Goal: Navigation & Orientation: Find specific page/section

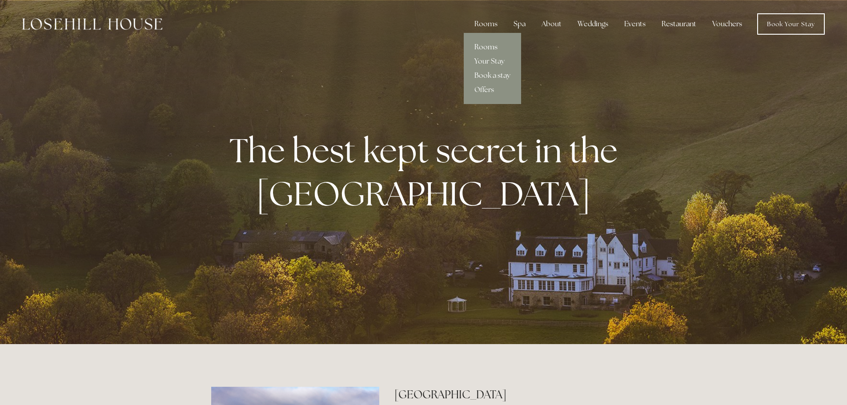
click at [490, 41] on link "Rooms" at bounding box center [492, 47] width 57 height 14
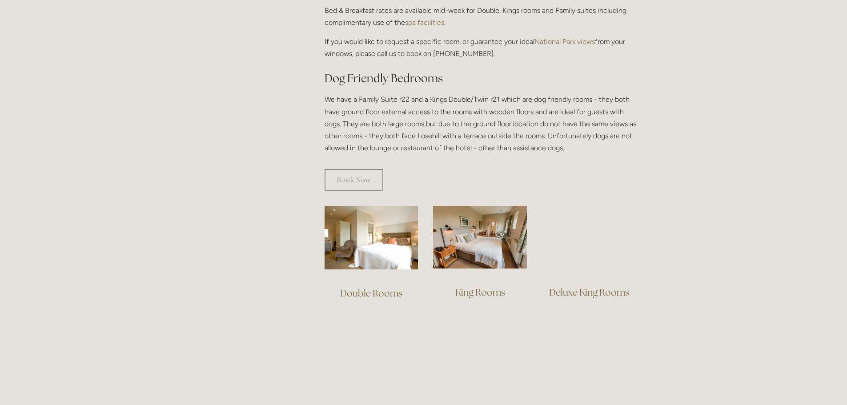
scroll to position [448, 0]
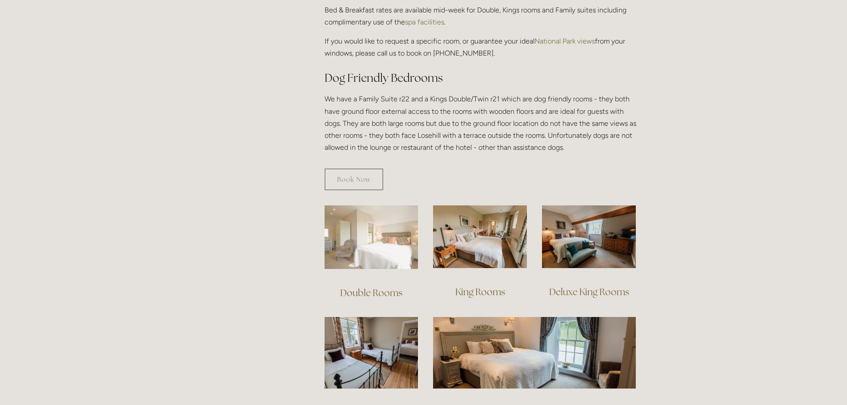
click at [369, 217] on img at bounding box center [372, 237] width 94 height 64
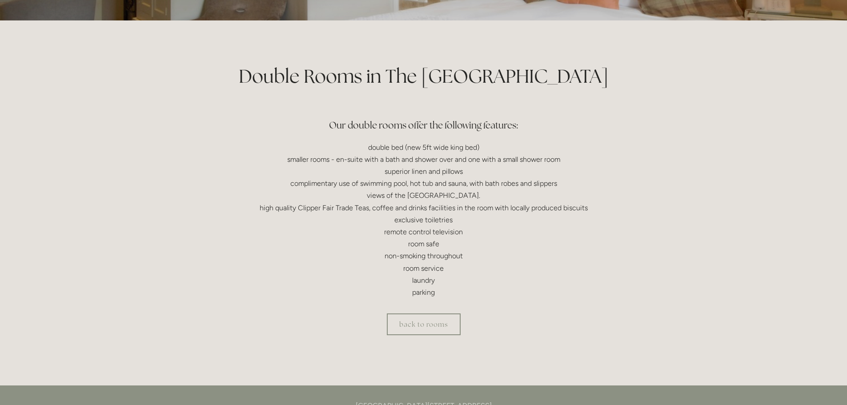
scroll to position [169, 0]
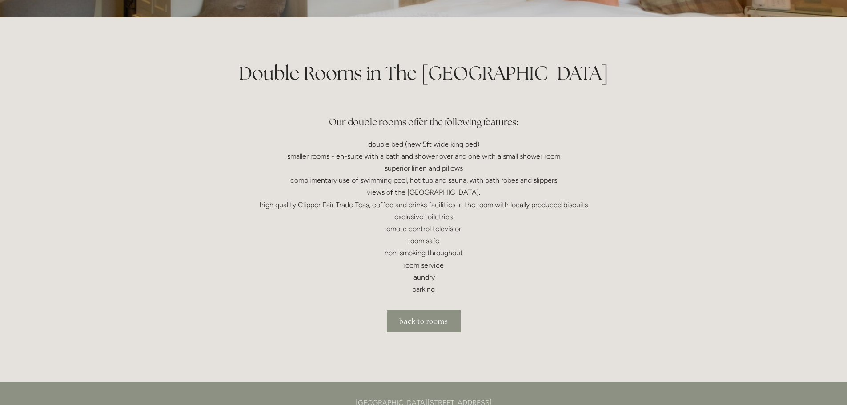
click at [433, 319] on link "back to rooms" at bounding box center [424, 321] width 74 height 22
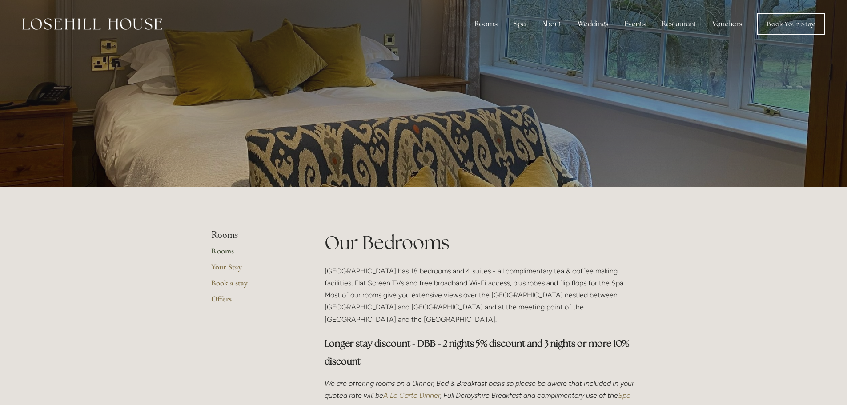
scroll to position [0, 0]
click at [797, 25] on link "Book Your Stay" at bounding box center [791, 23] width 68 height 21
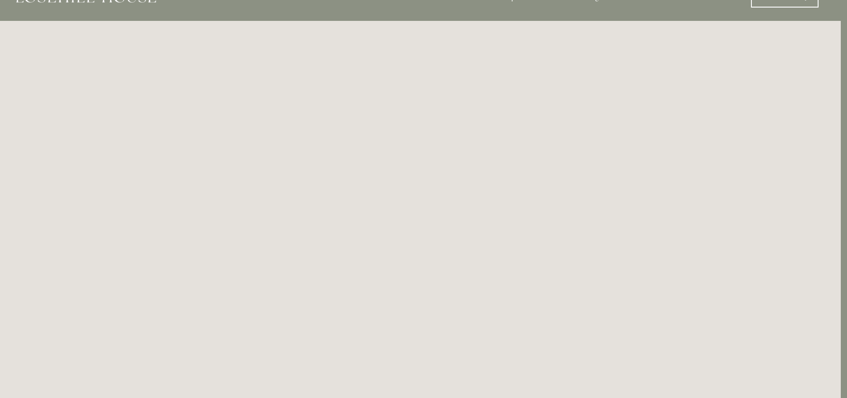
scroll to position [0, 6]
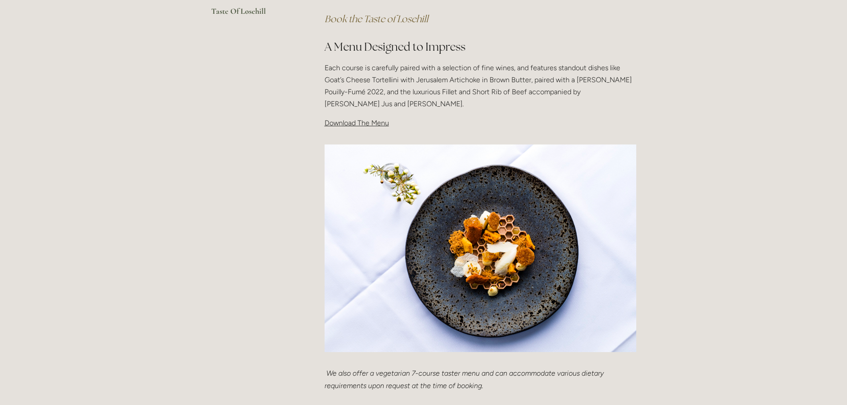
scroll to position [266, 0]
click at [378, 120] on span "Download The Menu" at bounding box center [357, 123] width 64 height 8
click at [374, 124] on span "Download The Menu" at bounding box center [357, 123] width 64 height 8
drag, startPoint x: 348, startPoint y: 116, endPoint x: 349, endPoint y: 124, distance: 8.9
click at [349, 124] on div "Taste Of Losehill Embark on a Culinary Journey with our "Taste of Losehill" Exp…" at bounding box center [481, 20] width 312 height 220
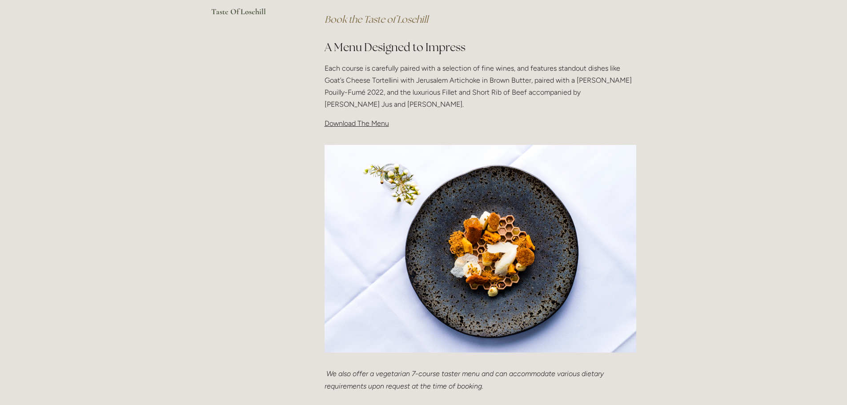
click at [349, 124] on span "Download The Menu" at bounding box center [357, 123] width 64 height 8
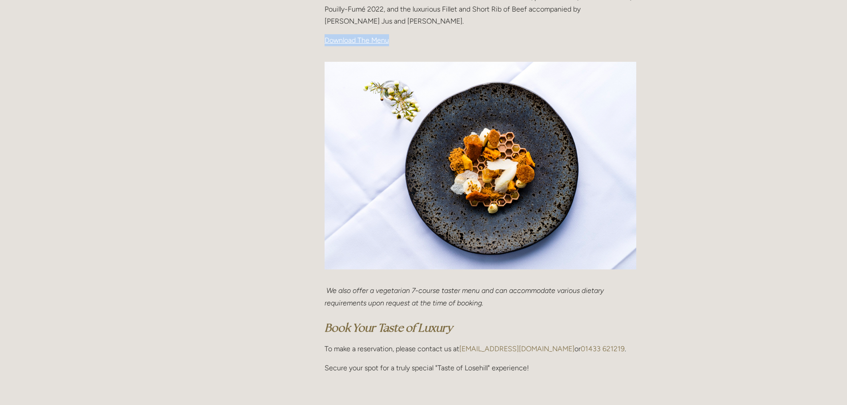
scroll to position [357, 0]
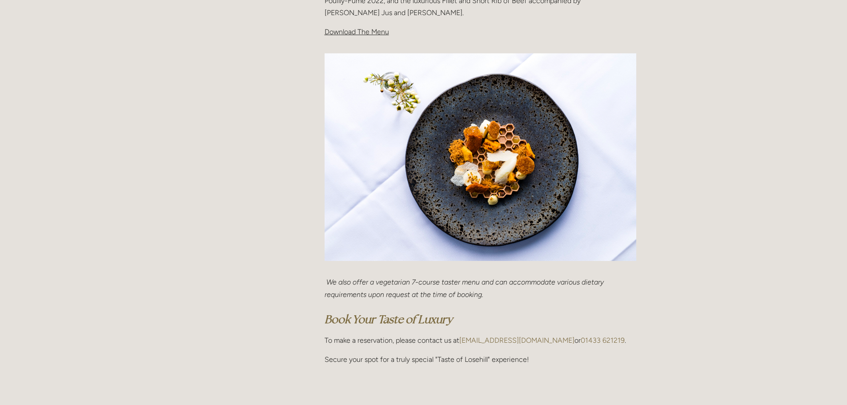
click at [481, 272] on div "We also offer a vegetarian 7-course taster menu and can accommodate various die…" at bounding box center [480, 321] width 327 height 104
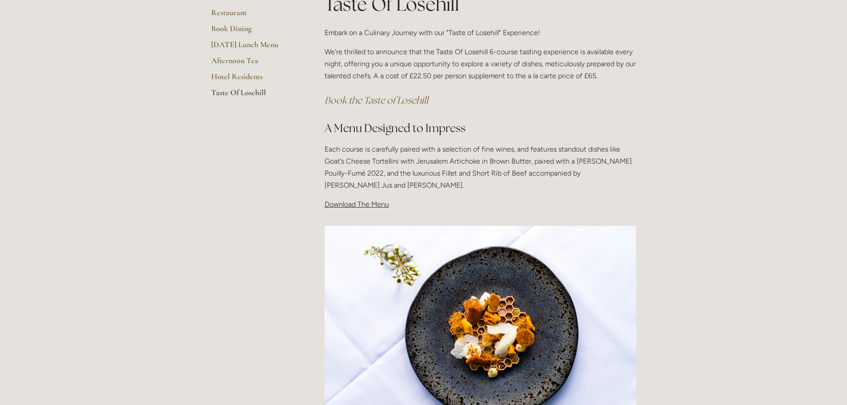
scroll to position [184, 0]
click at [252, 76] on link "Hotel Residents" at bounding box center [253, 80] width 85 height 16
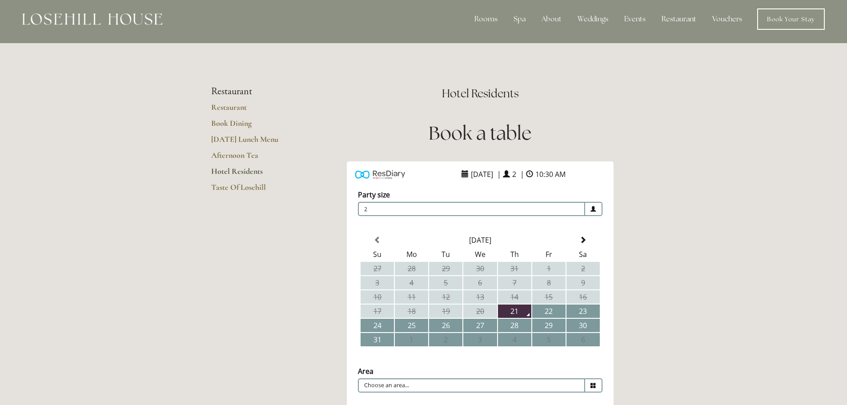
scroll to position [5, 0]
click at [248, 186] on link "Taste Of Losehill" at bounding box center [253, 190] width 85 height 16
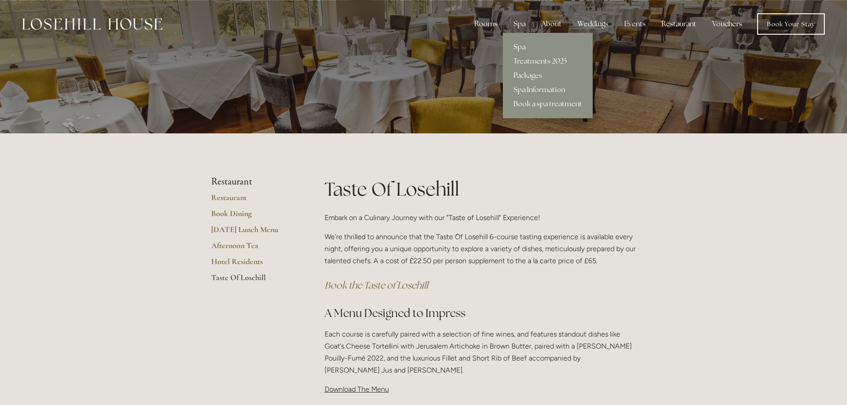
click at [522, 46] on link "Spa" at bounding box center [548, 47] width 90 height 14
